Goal: Navigation & Orientation: Find specific page/section

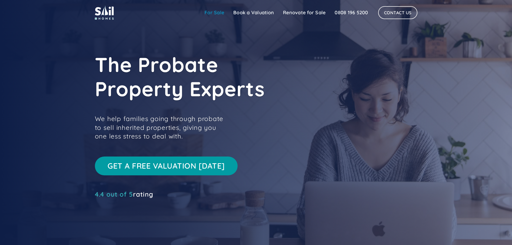
click at [216, 15] on link "For Sale" at bounding box center [214, 12] width 29 height 11
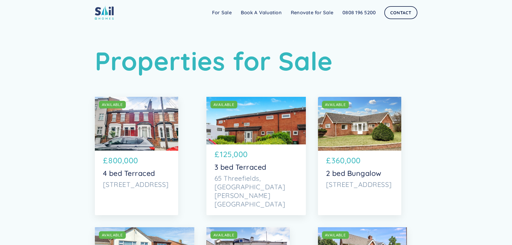
click at [173, 130] on div "SOLD AVAILABLE" at bounding box center [136, 124] width 83 height 54
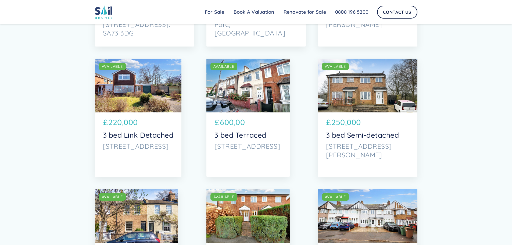
scroll to position [1478, 0]
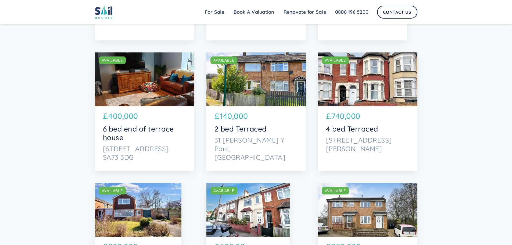
click at [362, 96] on div "SOLD AVAILABLE" at bounding box center [367, 79] width 99 height 54
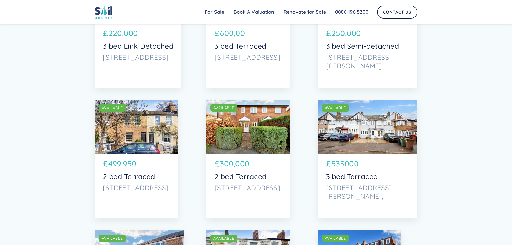
scroll to position [1747, 0]
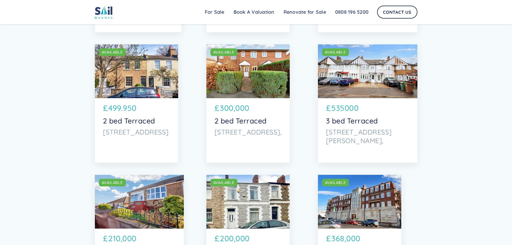
drag, startPoint x: 282, startPoint y: 154, endPoint x: 0, endPoint y: 113, distance: 285.3
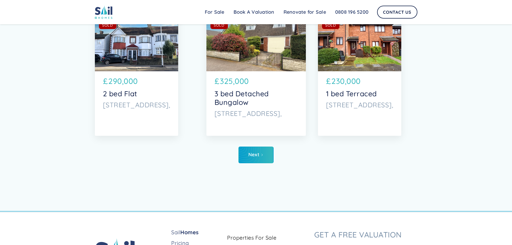
scroll to position [2795, 0]
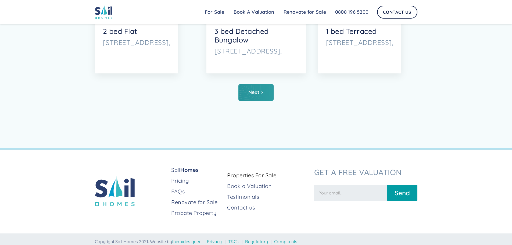
click at [265, 92] on link "Next" at bounding box center [255, 92] width 35 height 17
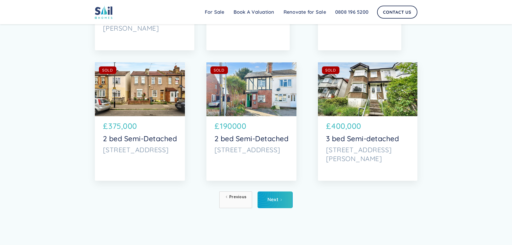
scroll to position [2689, 0]
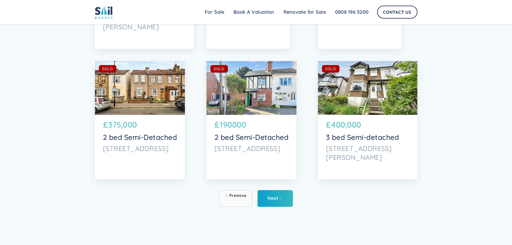
click at [337, 96] on div "SOLD AVAILABLE" at bounding box center [367, 88] width 99 height 54
